Goal: Task Accomplishment & Management: Use online tool/utility

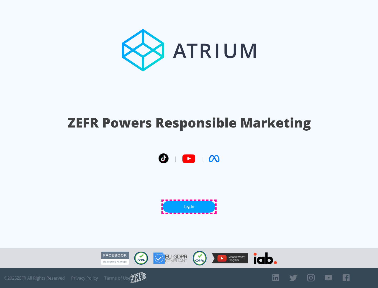
click at [189, 207] on link "Log In" at bounding box center [189, 207] width 52 height 12
